Goal: Transaction & Acquisition: Purchase product/service

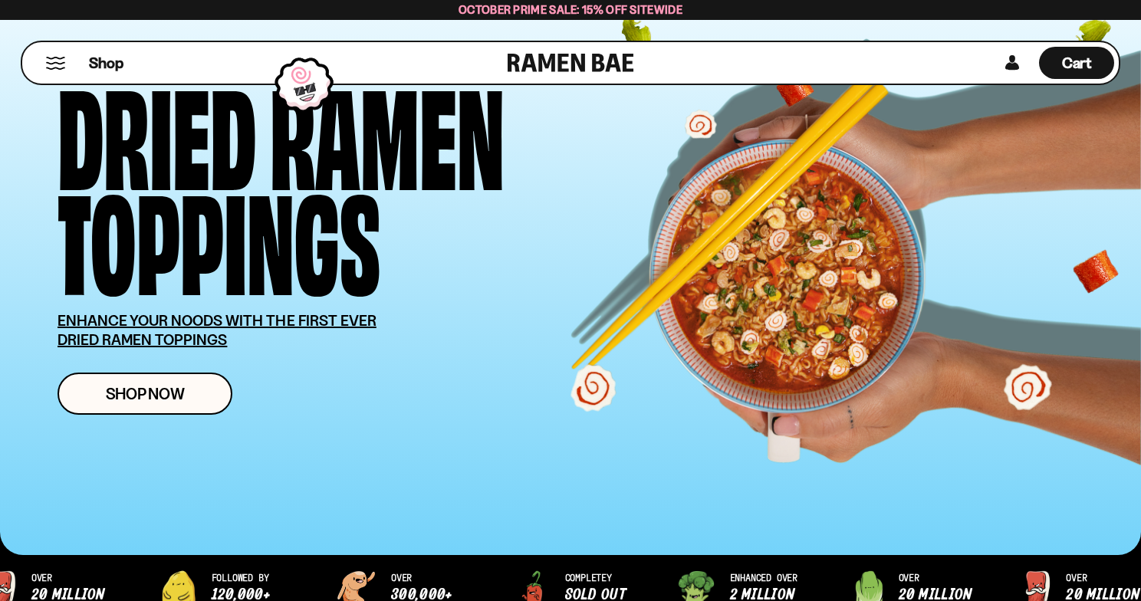
scroll to position [102, 0]
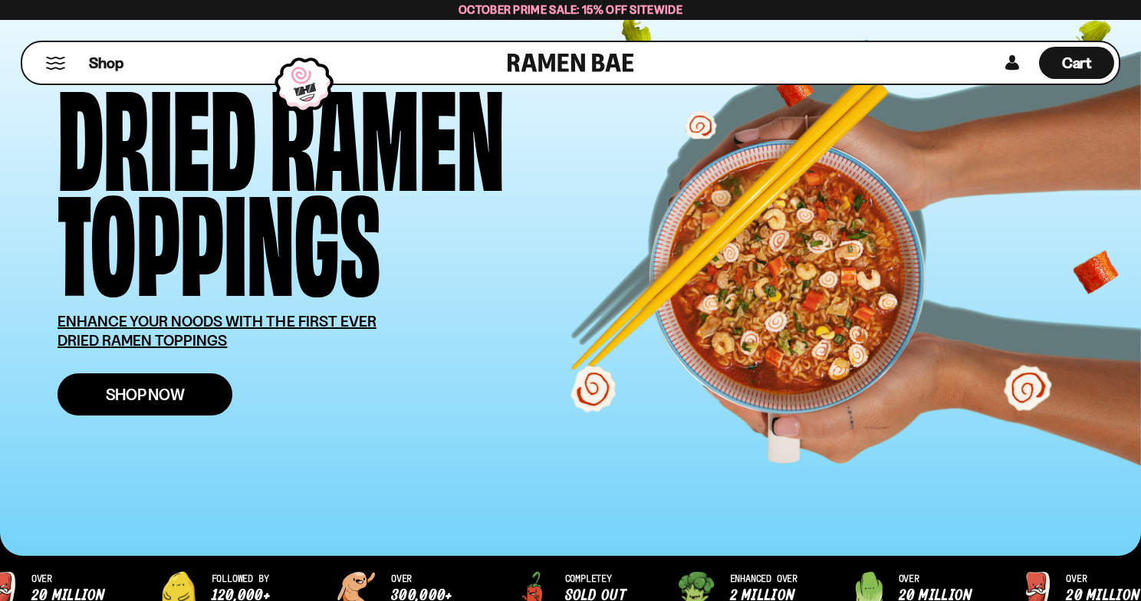
click at [116, 394] on span "Shop Now" at bounding box center [145, 395] width 79 height 16
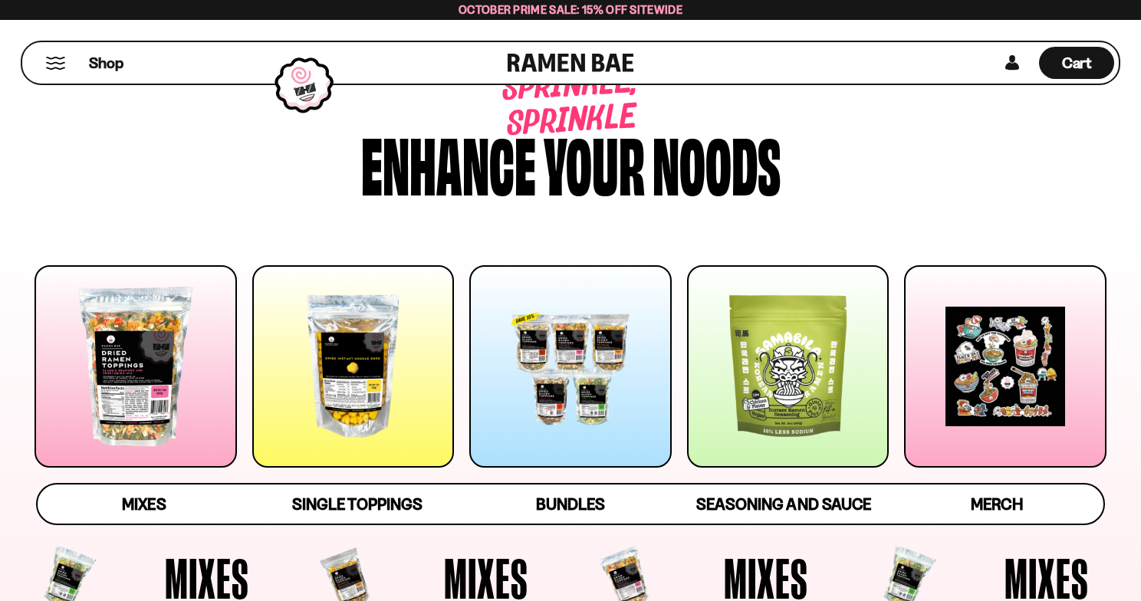
scroll to position [48, 0]
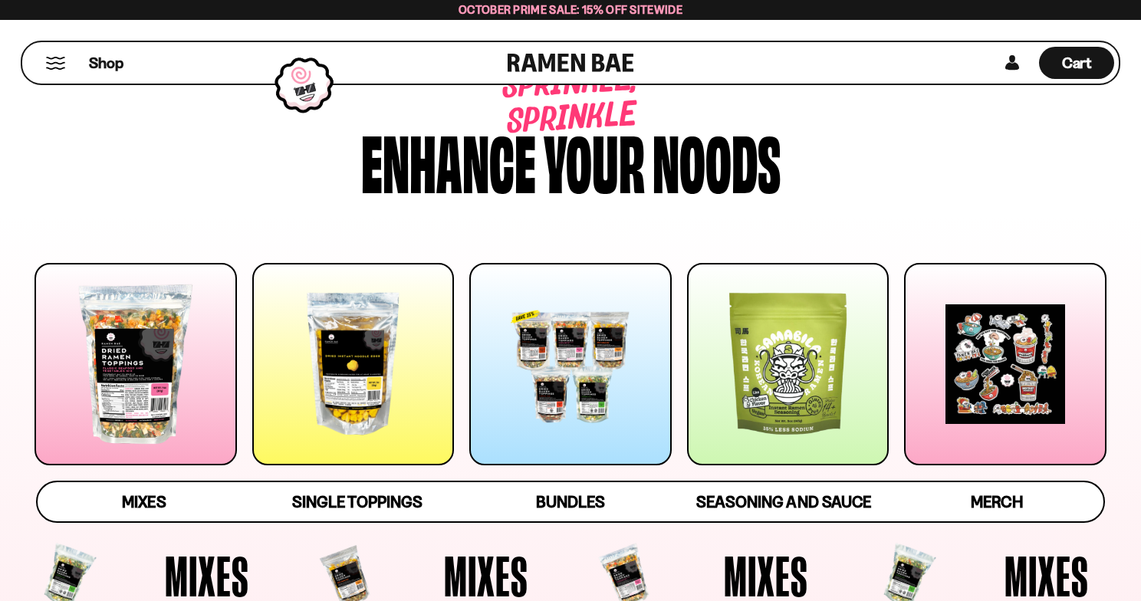
click at [133, 374] on div at bounding box center [136, 364] width 202 height 202
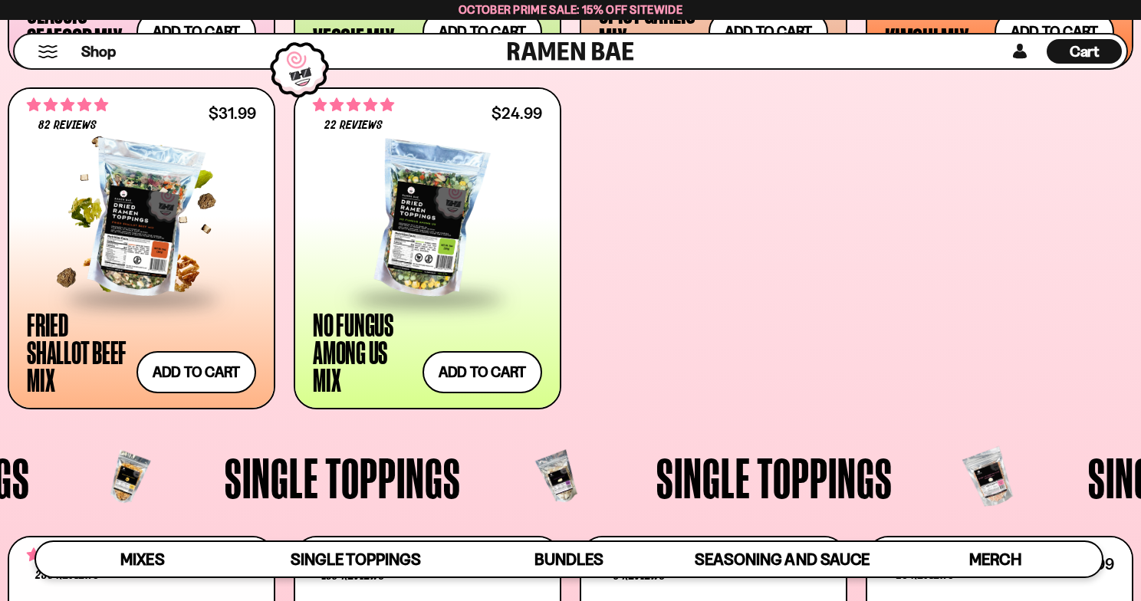
scroll to position [930, 0]
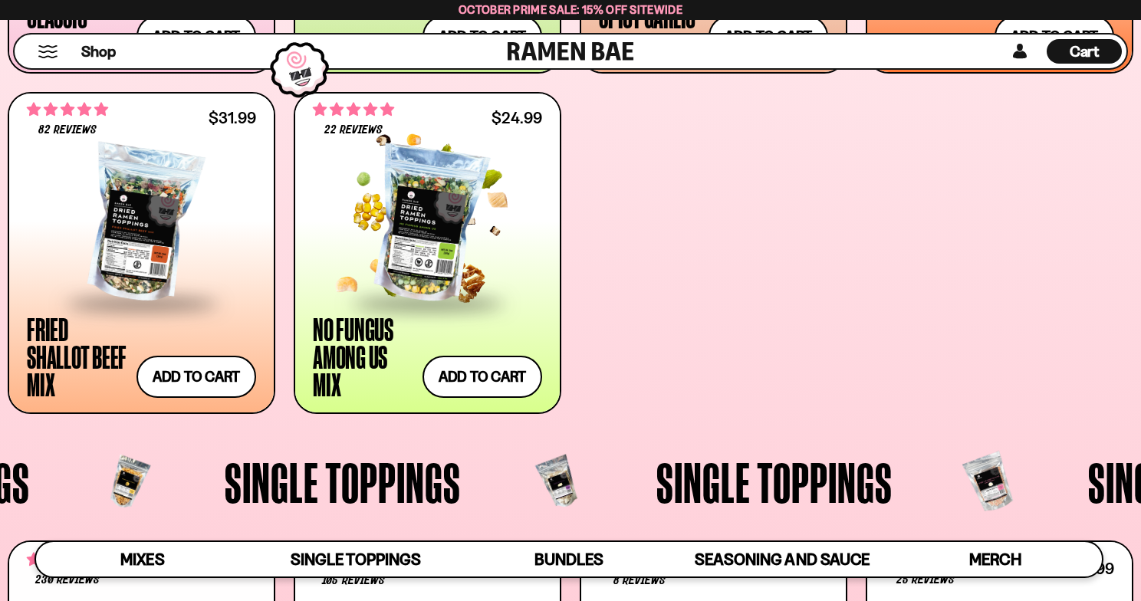
click at [423, 265] on div at bounding box center [427, 224] width 229 height 153
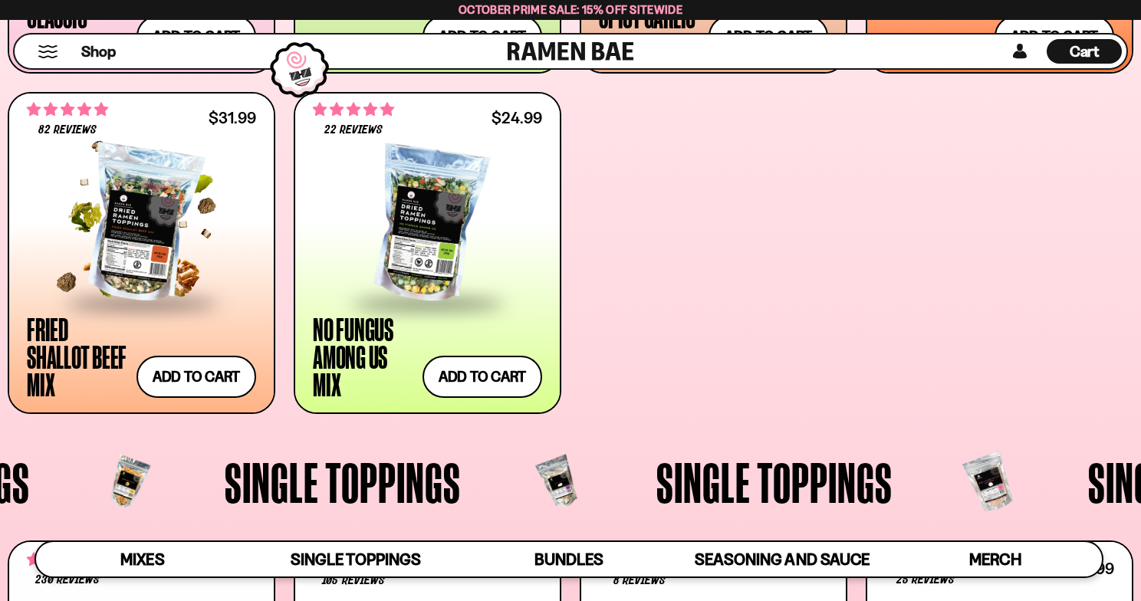
click at [133, 229] on div at bounding box center [141, 224] width 229 height 153
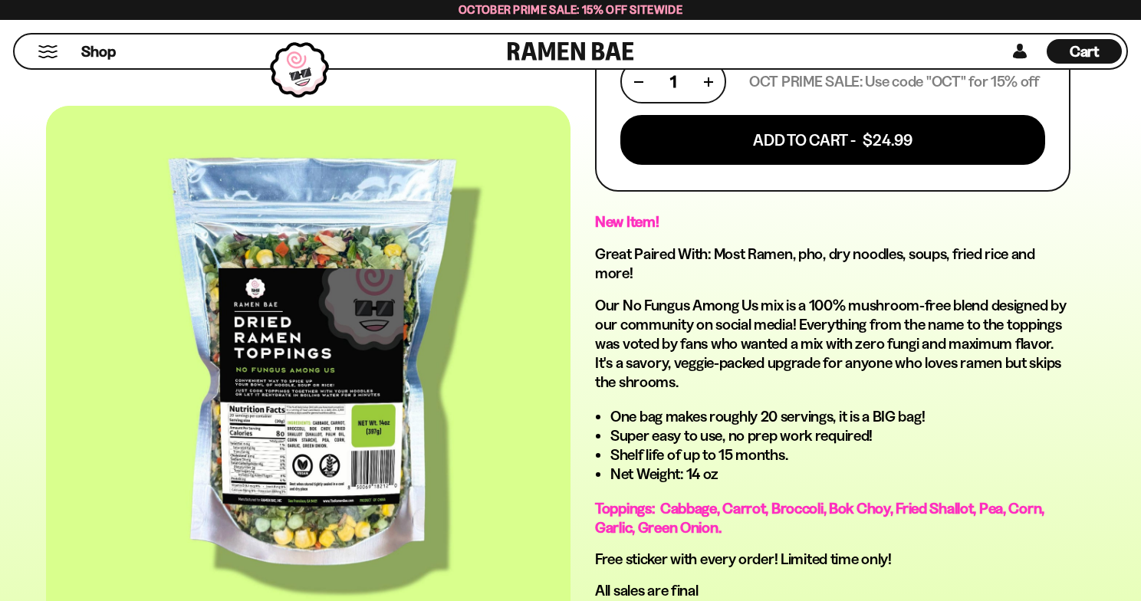
scroll to position [723, 0]
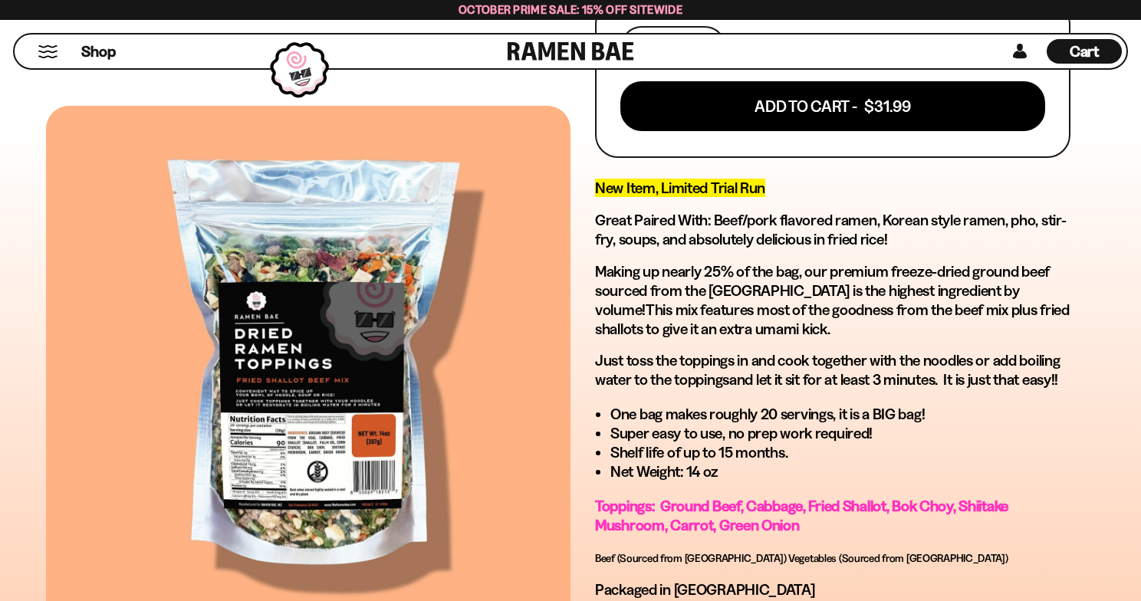
scroll to position [762, 0]
